Goal: Task Accomplishment & Management: Manage account settings

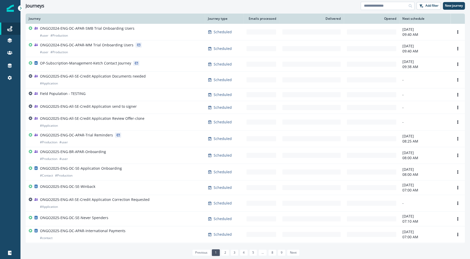
click at [364, 6] on input at bounding box center [387, 6] width 54 height 8
type input "*"
type input "****"
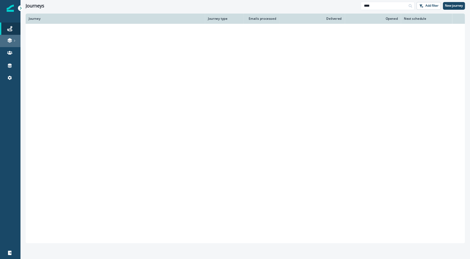
click at [12, 40] on icon at bounding box center [9, 41] width 4 height 2
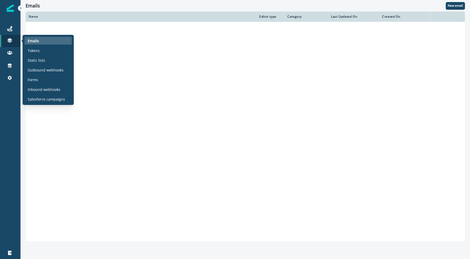
click at [31, 41] on p "Emails" at bounding box center [33, 40] width 11 height 5
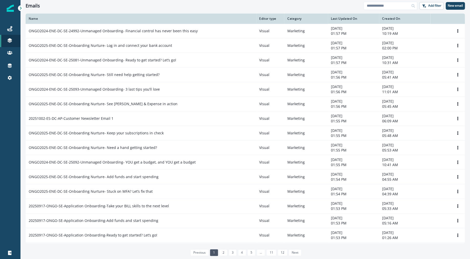
click at [104, 1] on div "Emails Add filter New email" at bounding box center [244, 6] width 449 height 12
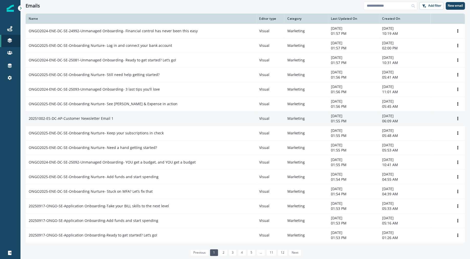
click at [112, 120] on div "20251002-ES-DC-AP-Customer Newsletter Email 1" at bounding box center [141, 118] width 224 height 5
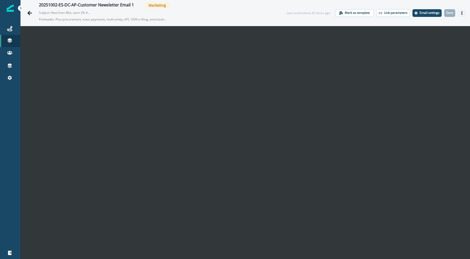
click at [459, 14] on button "Actions" at bounding box center [461, 13] width 8 height 8
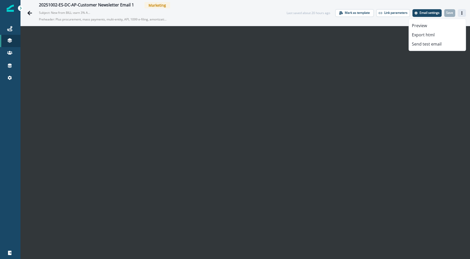
click at [459, 14] on button "Actions" at bounding box center [461, 13] width 8 height 8
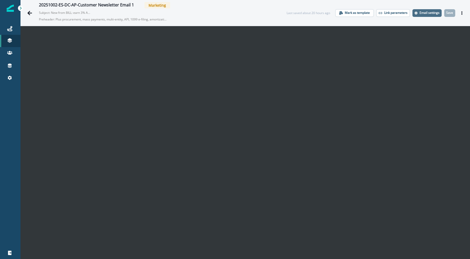
click at [428, 13] on p "Email settings" at bounding box center [429, 13] width 20 height 4
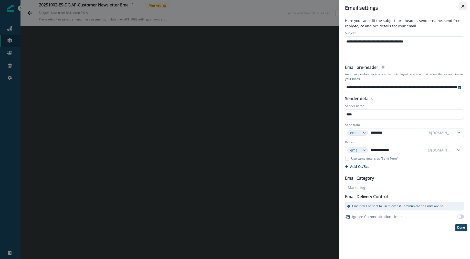
click at [462, 8] on button "Close" at bounding box center [462, 6] width 8 height 8
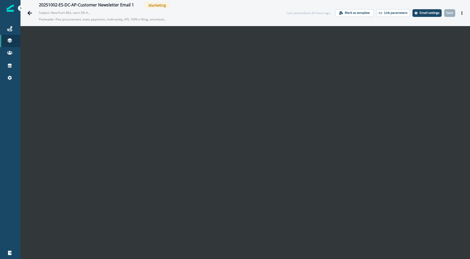
scroll to position [8, 0]
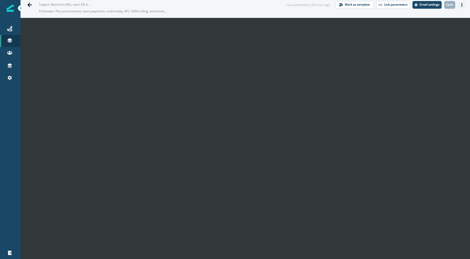
click at [465, 7] on button "Actions" at bounding box center [461, 5] width 8 height 8
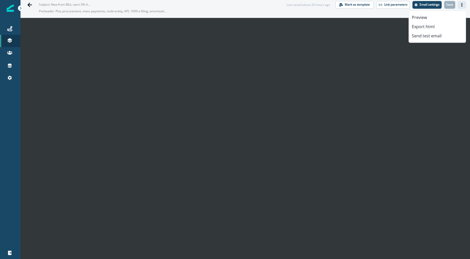
click at [464, 8] on button "Actions" at bounding box center [461, 5] width 8 height 8
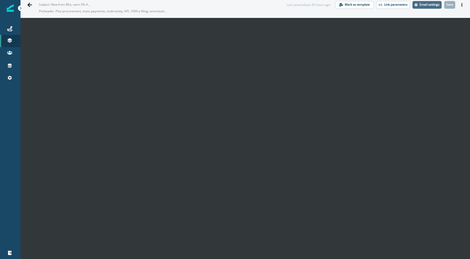
click at [431, 4] on p "Email settings" at bounding box center [429, 5] width 20 height 4
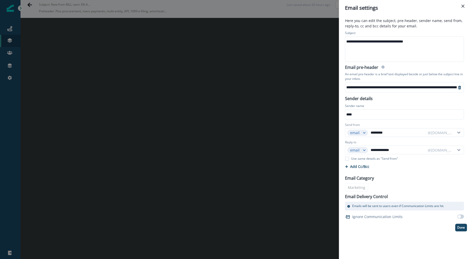
click at [283, 177] on div "**********" at bounding box center [235, 129] width 470 height 259
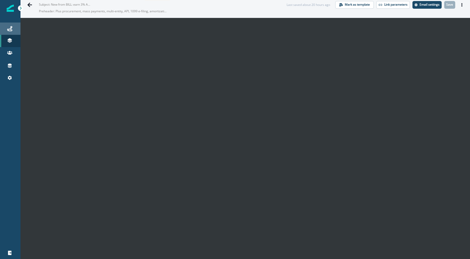
click at [11, 31] on div "Journeys" at bounding box center [10, 29] width 16 height 6
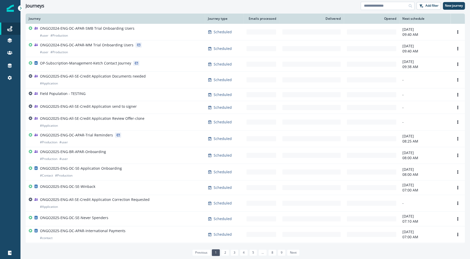
click at [402, 7] on input at bounding box center [387, 6] width 54 height 8
type input "**********"
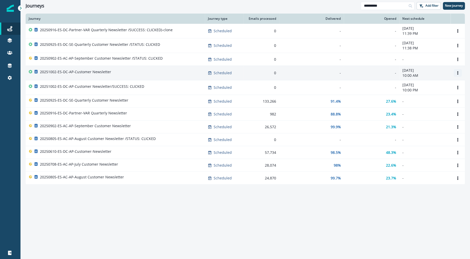
click at [456, 73] on icon "Options" at bounding box center [457, 73] width 4 height 4
click at [437, 71] on p "[DATE]" at bounding box center [424, 70] width 45 height 5
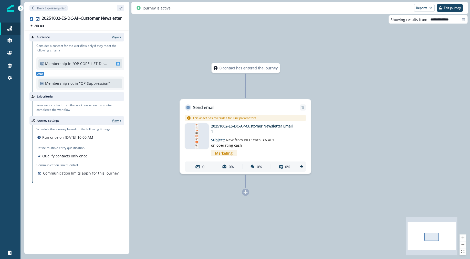
click at [115, 121] on p "View" at bounding box center [115, 120] width 7 height 4
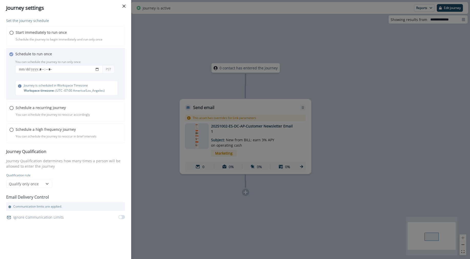
click at [80, 70] on div "Set the journey schedule Start immediately to run once Schedule the journey to …" at bounding box center [65, 119] width 119 height 203
click at [99, 70] on div "Set the journey schedule Start immediately to run once Schedule the journey to …" at bounding box center [65, 119] width 119 height 203
click at [60, 118] on div "Set the journey schedule Start immediately to run once Schedule the journey to …" at bounding box center [65, 119] width 119 height 203
click at [61, 146] on div "Set the journey schedule Start immediately to run once Schedule the journey to …" at bounding box center [65, 119] width 119 height 203
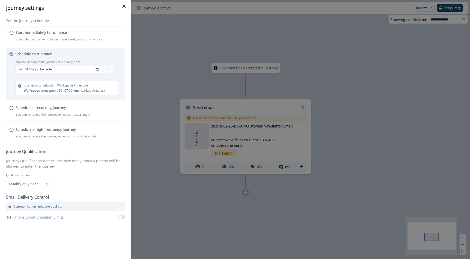
click at [140, 154] on div "Journey settings Set the journey schedule Start immediately to run once Schedul…" at bounding box center [235, 129] width 470 height 259
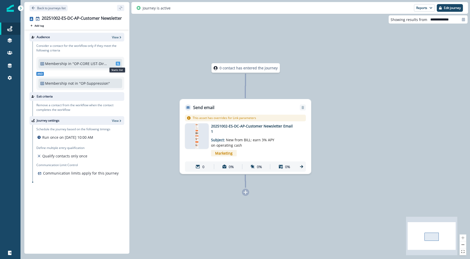
click at [118, 64] on span "SL" at bounding box center [118, 64] width 5 height 4
click at [99, 63] on p ""OP-CORE LIST-Direct: AP Admins"" at bounding box center [89, 63] width 34 height 5
click at [114, 38] on p "View" at bounding box center [115, 37] width 7 height 4
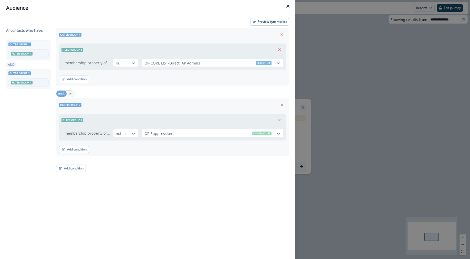
click at [368, 133] on div "Audience Preview dynamic list All contact s who have, Outer group 1 Filter grou…" at bounding box center [235, 129] width 470 height 259
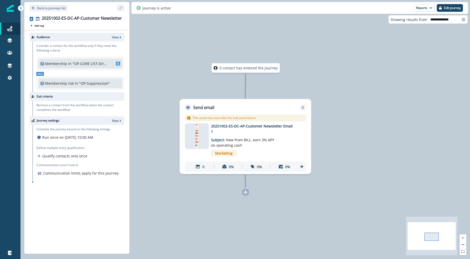
drag, startPoint x: 119, startPoint y: 38, endPoint x: 118, endPoint y: 100, distance: 61.4
click at [118, 100] on div "Audience View Consider a contact for the workflow only if they meet the followi…" at bounding box center [76, 141] width 105 height 222
click at [117, 119] on p "View" at bounding box center [115, 120] width 7 height 4
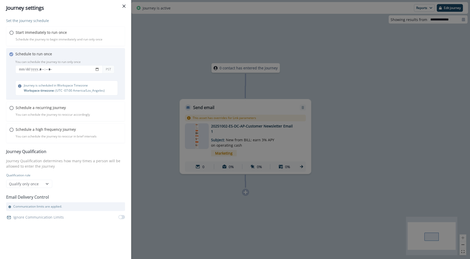
click at [50, 188] on div "Set the journey schedule Start immediately to run once Schedule the journey to …" at bounding box center [65, 119] width 119 height 203
click at [147, 84] on div "Journey settings Set the journey schedule Start immediately to run once Schedul…" at bounding box center [235, 129] width 470 height 259
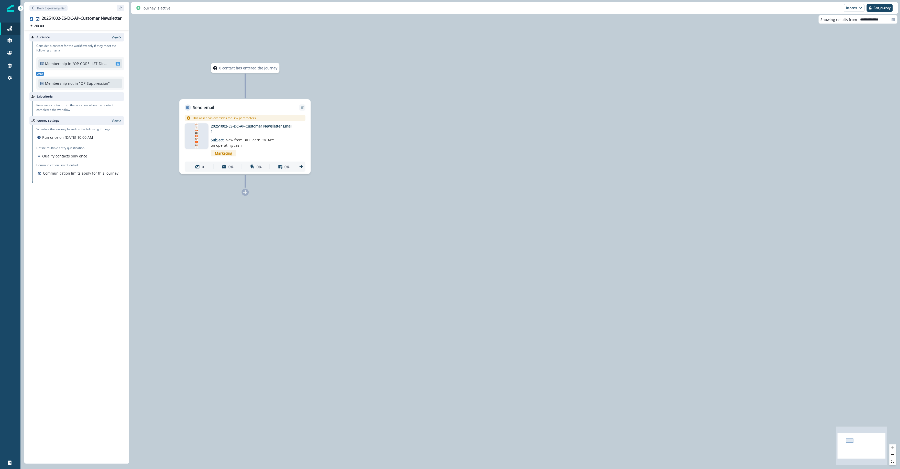
click at [193, 134] on div at bounding box center [197, 136] width 24 height 26
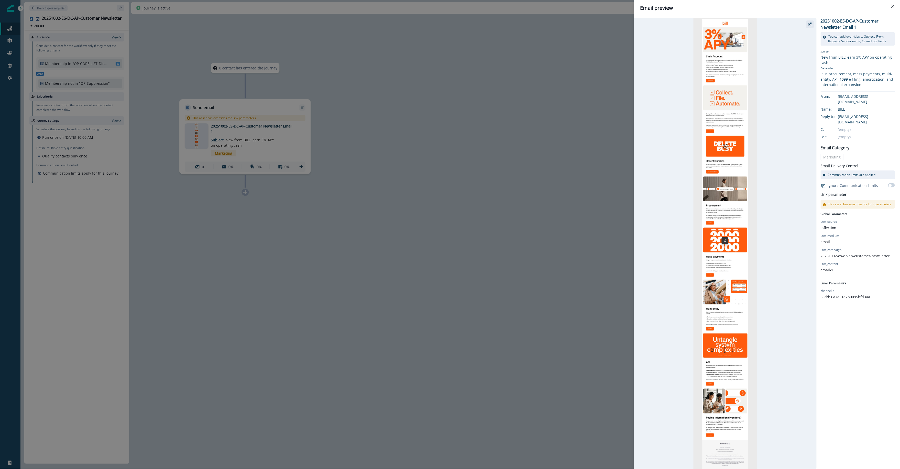
click at [469, 26] on button "button" at bounding box center [810, 24] width 8 height 8
click at [469, 134] on div "Email preview 20251002-ES-DC-AP-Customer Newsletter Email 1 You can add overrid…" at bounding box center [450, 234] width 900 height 469
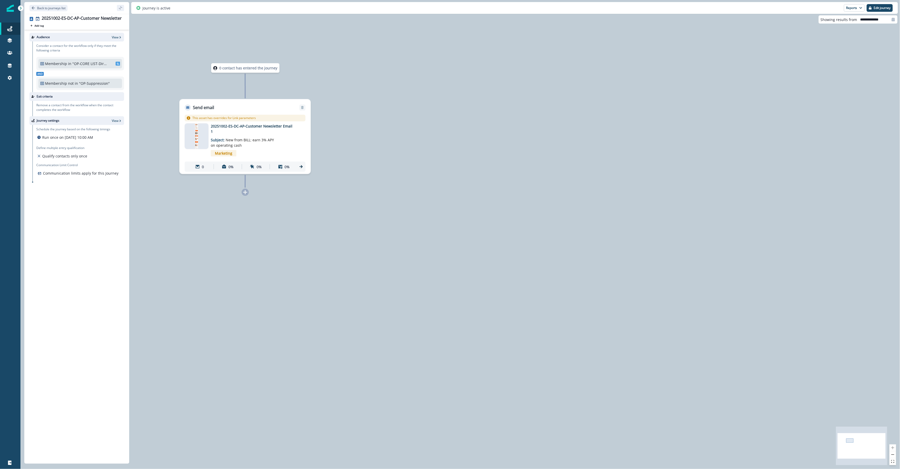
click at [198, 136] on img at bounding box center [197, 136] width 4 height 26
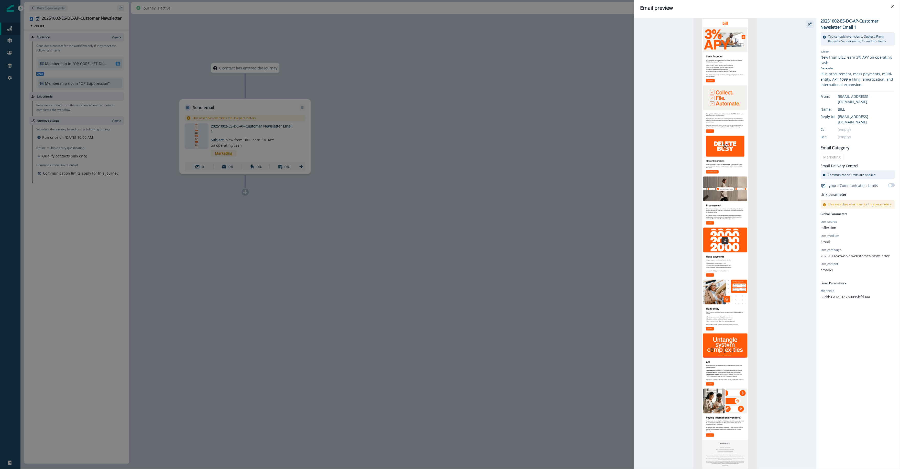
click at [469, 26] on button "button" at bounding box center [810, 24] width 8 height 8
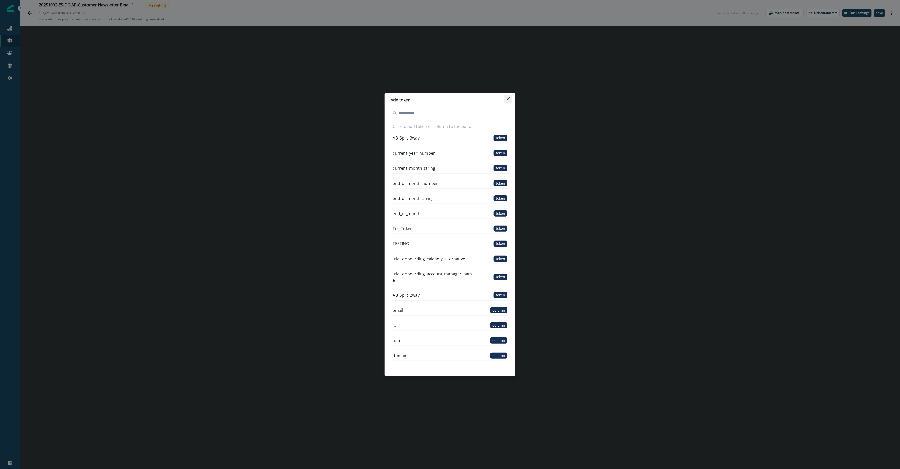
click at [509, 97] on icon "Close" at bounding box center [508, 98] width 3 height 3
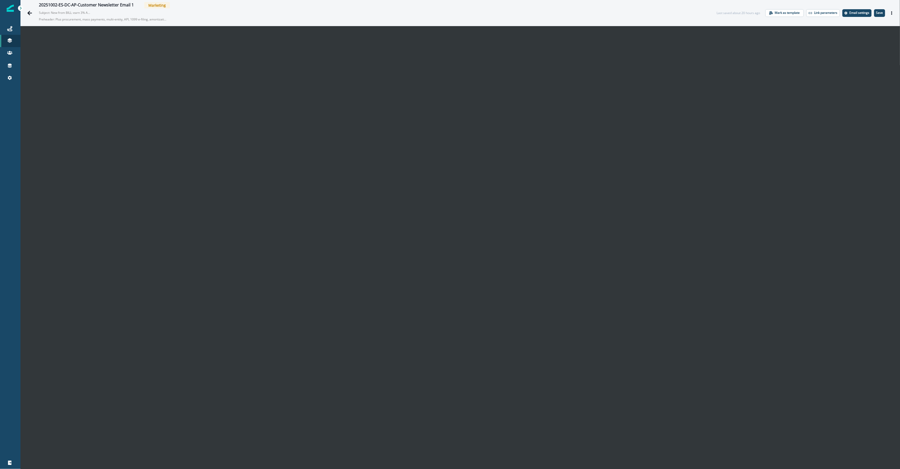
click at [882, 12] on div "Last saved about 20 hours ago Mark as template Link parameters Email settings S…" at bounding box center [806, 13] width 179 height 8
click at [877, 12] on p "Save" at bounding box center [879, 13] width 7 height 4
